Goal: Transaction & Acquisition: Purchase product/service

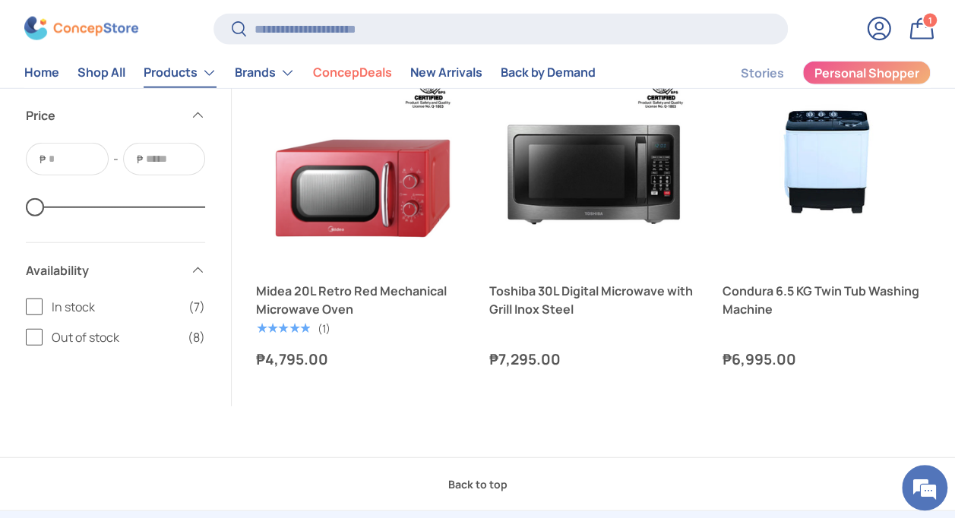
scroll to position [1747, 0]
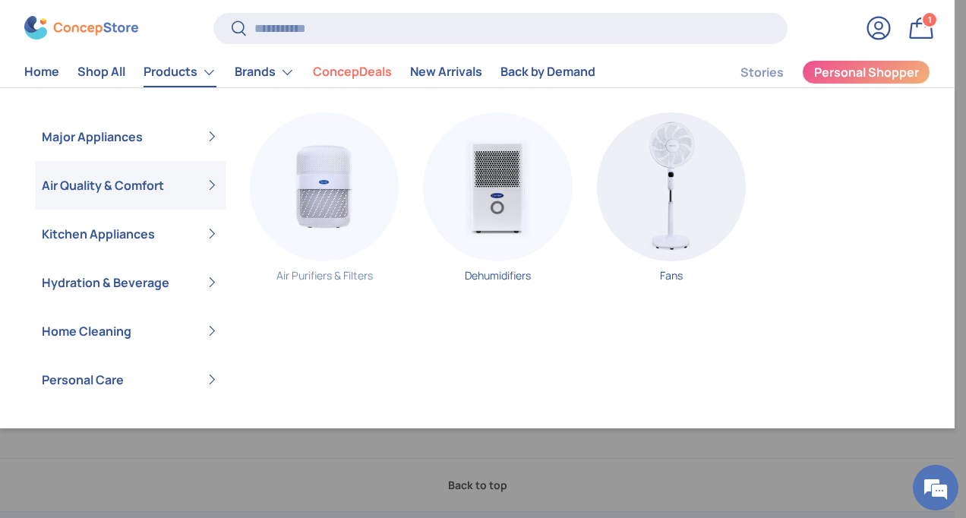
click at [344, 223] on img "Primary" at bounding box center [324, 186] width 149 height 149
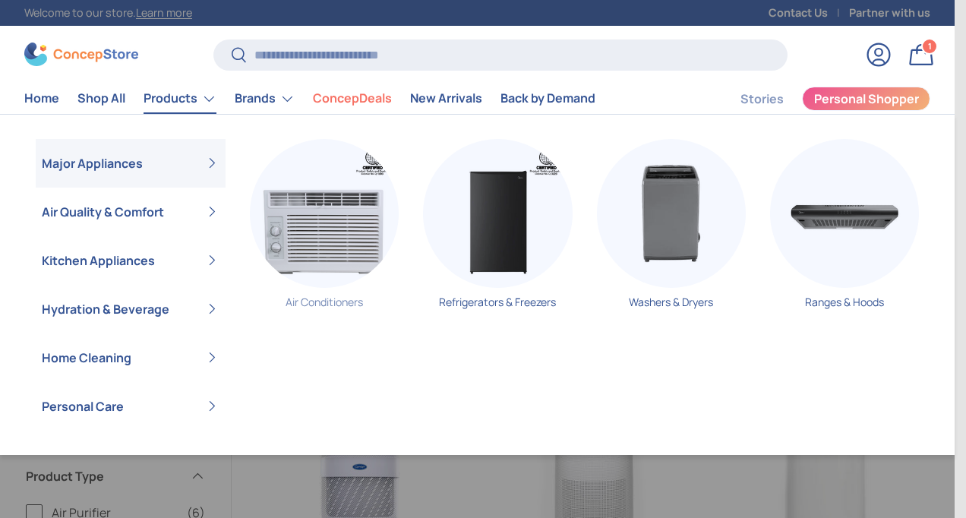
click at [328, 248] on img "Primary" at bounding box center [324, 213] width 149 height 149
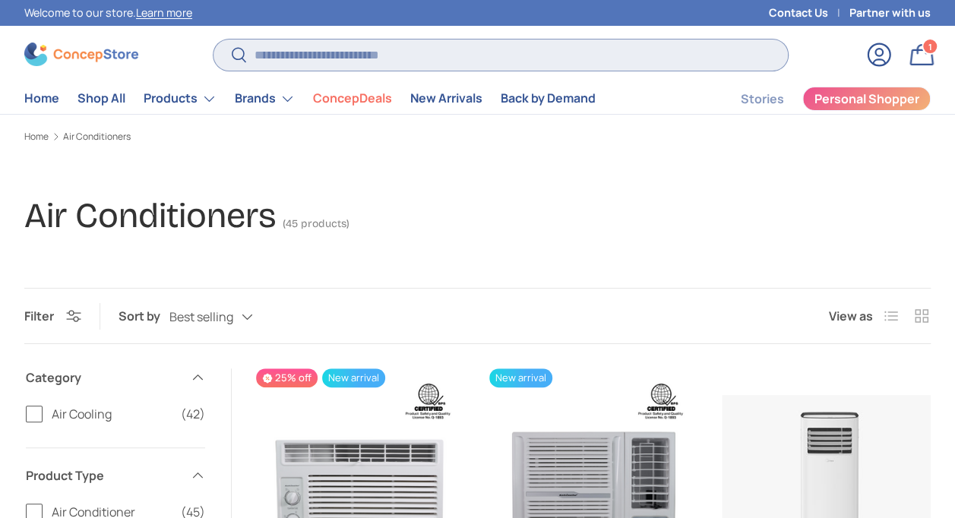
click at [306, 65] on input "Search" at bounding box center [500, 55] width 574 height 31
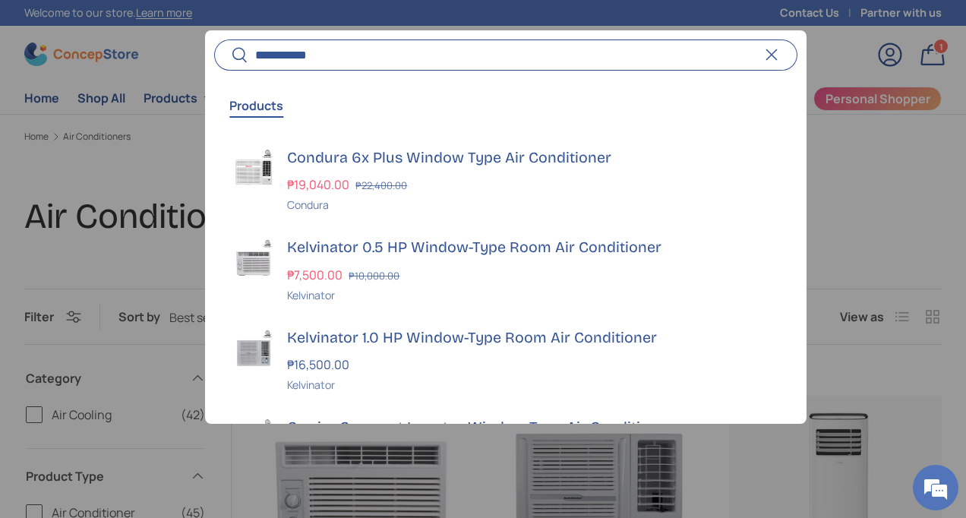
click at [588, 64] on input "**********" at bounding box center [505, 55] width 583 height 31
type input "**********"
click at [214, 38] on button "Search" at bounding box center [231, 56] width 34 height 36
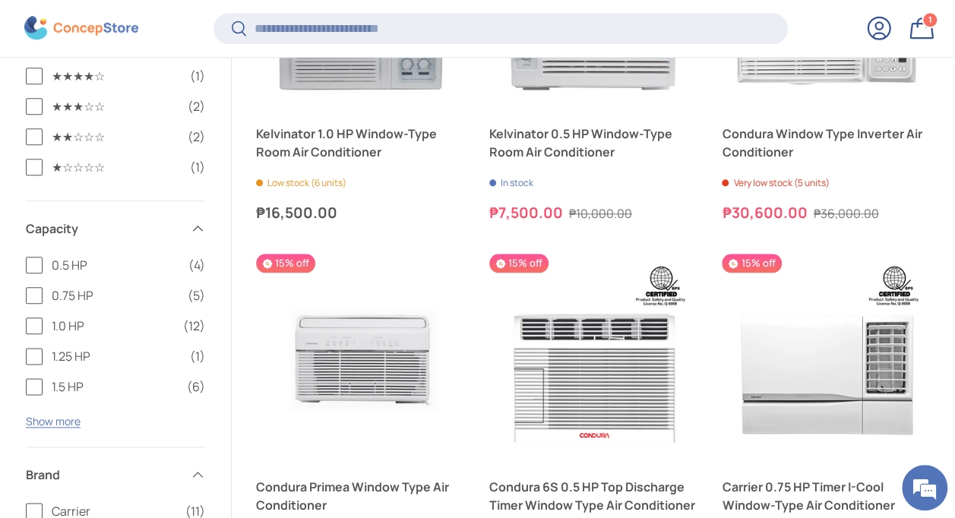
scroll to position [729, 0]
click at [36, 383] on label "1.5 HP (6)" at bounding box center [115, 387] width 179 height 18
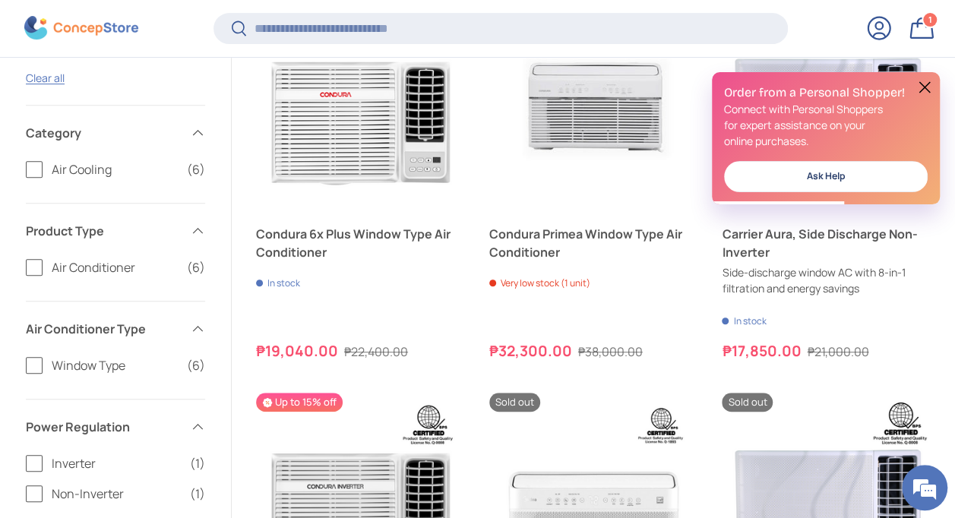
click at [924, 85] on button at bounding box center [924, 87] width 18 height 18
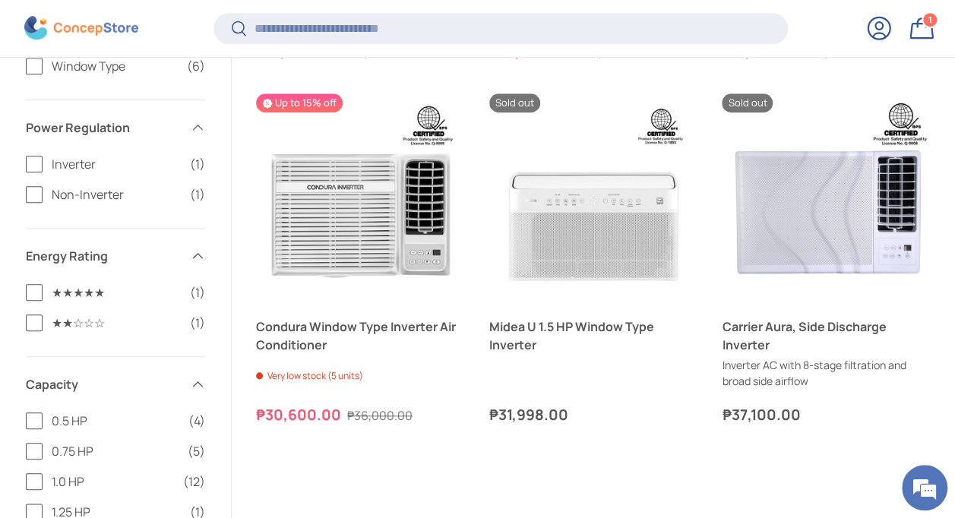
scroll to position [578, 0]
